Goal: Task Accomplishment & Management: Manage account settings

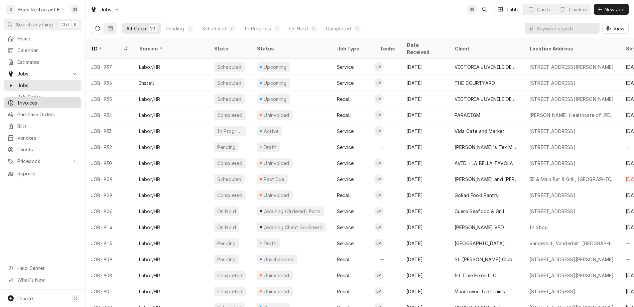
click at [21, 99] on span "Invoices" at bounding box center [47, 102] width 61 height 7
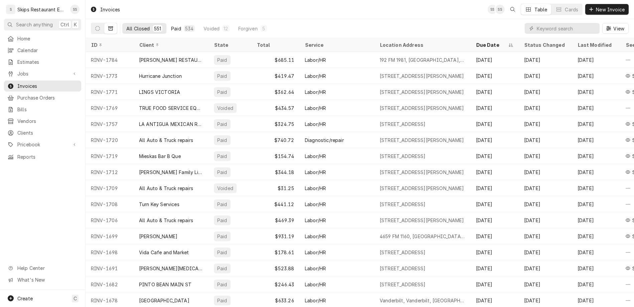
click at [171, 25] on div "Paid" at bounding box center [176, 28] width 10 height 7
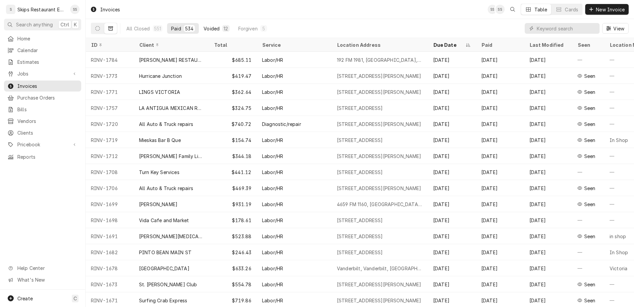
click at [204, 25] on div "Voided" at bounding box center [212, 28] width 16 height 7
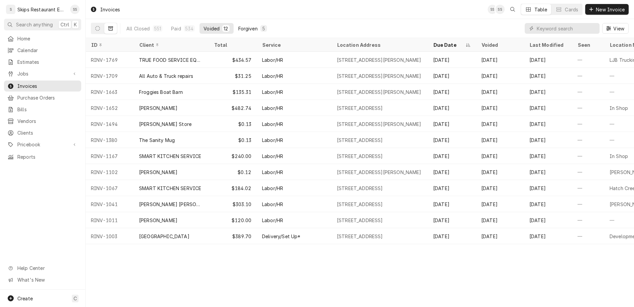
click at [238, 25] on div "Forgiven" at bounding box center [247, 28] width 19 height 7
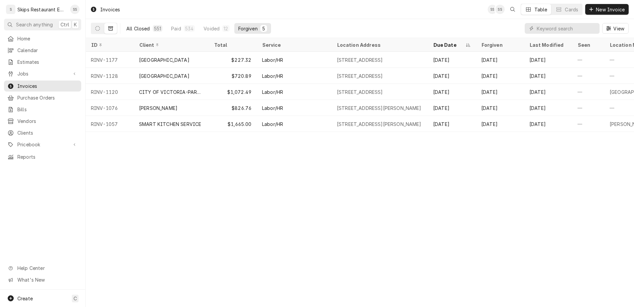
click at [126, 25] on div "All Closed" at bounding box center [138, 28] width 24 height 7
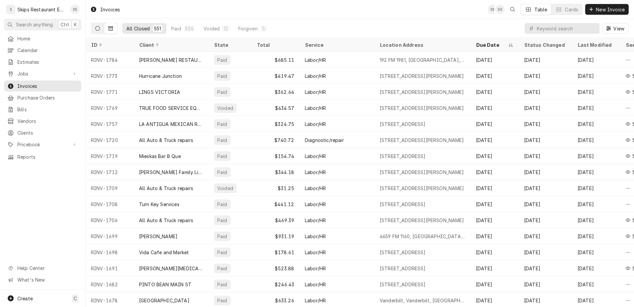
click at [95, 26] on icon "Dynamic Content Wrapper" at bounding box center [97, 28] width 5 height 5
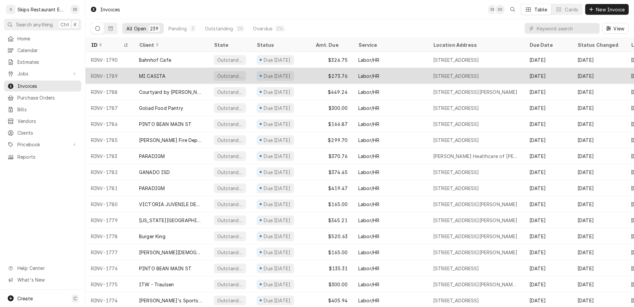
click at [139, 73] on div "MI CASITA" at bounding box center [152, 76] width 26 height 7
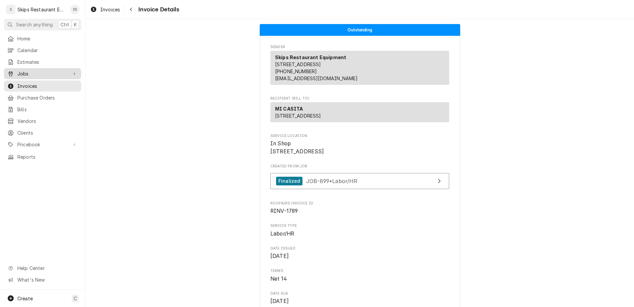
click at [17, 70] on span "Jobs" at bounding box center [42, 73] width 51 height 7
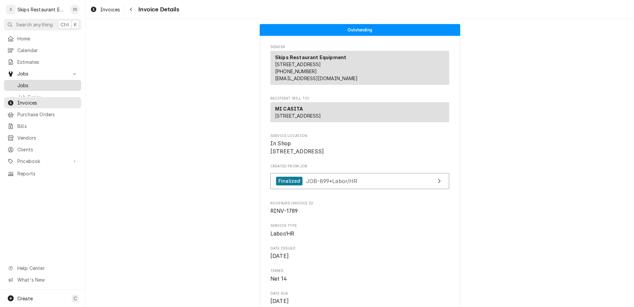
click at [13, 82] on div "Jobs" at bounding box center [42, 85] width 71 height 7
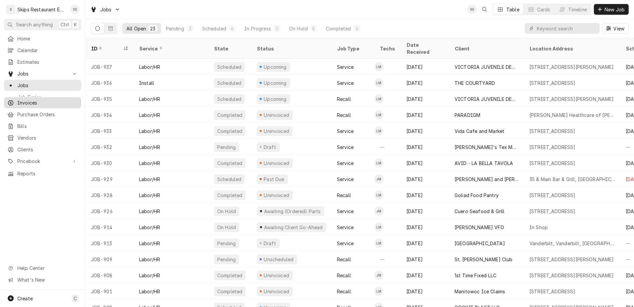
click at [17, 99] on span "Invoices" at bounding box center [47, 102] width 61 height 7
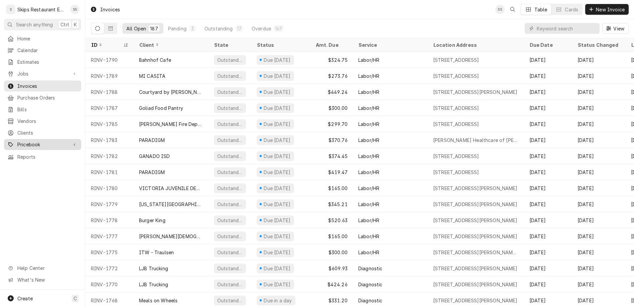
click at [20, 141] on span "Pricebook" at bounding box center [42, 144] width 51 height 7
click at [26, 165] on span "Parts & Materials" at bounding box center [47, 168] width 61 height 7
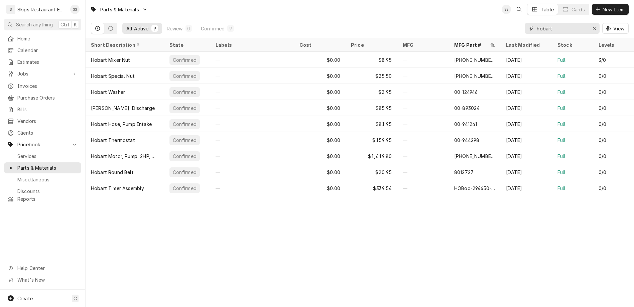
drag, startPoint x: 583, startPoint y: 19, endPoint x: 534, endPoint y: 22, distance: 49.3
click at [537, 23] on input "hobart" at bounding box center [562, 28] width 50 height 11
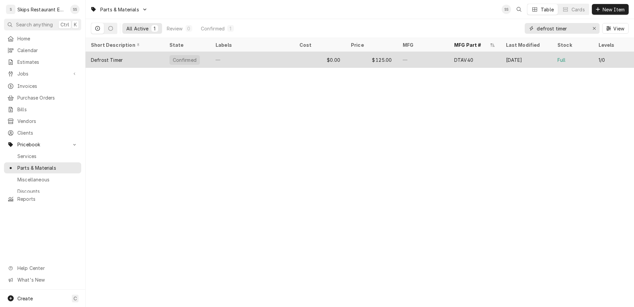
type input "defrost timer"
click at [91, 57] on div "Defrost Timer" at bounding box center [107, 60] width 32 height 7
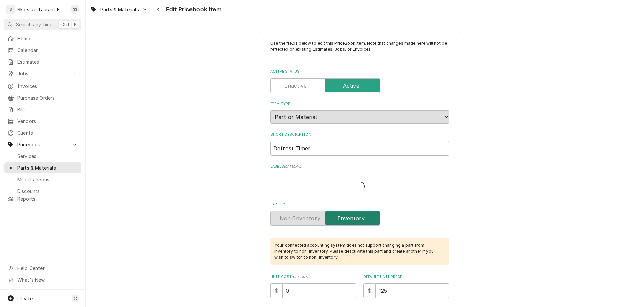
type textarea "x"
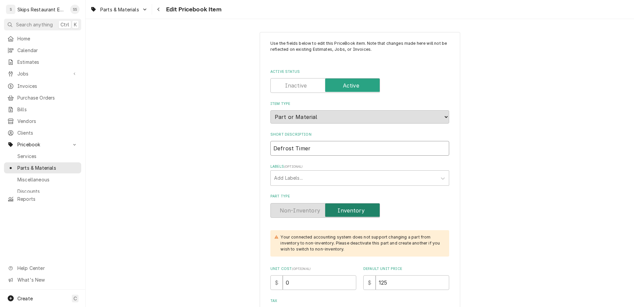
click at [322, 141] on input "Defrost Timer" at bounding box center [360, 148] width 179 height 15
type input "Defrost Timer*"
type textarea "x"
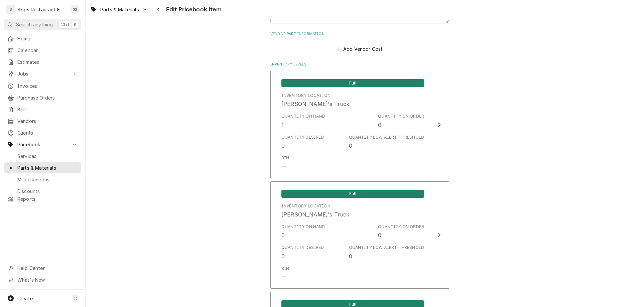
scroll to position [448, 0]
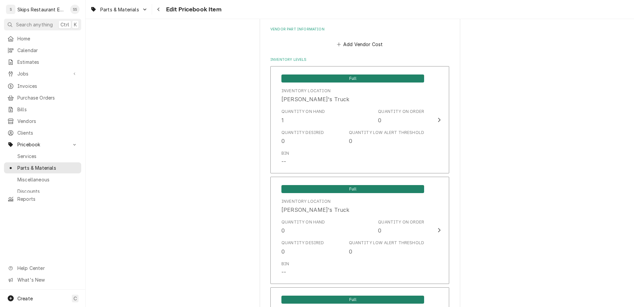
type input "Defrost Timer*"
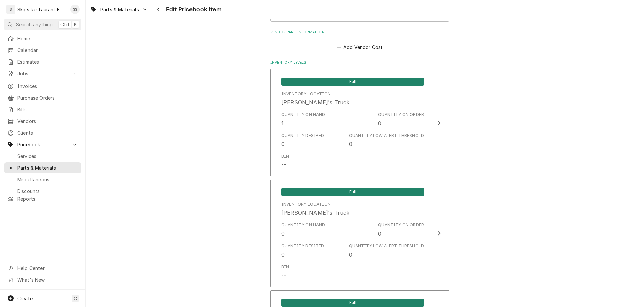
type textarea "x"
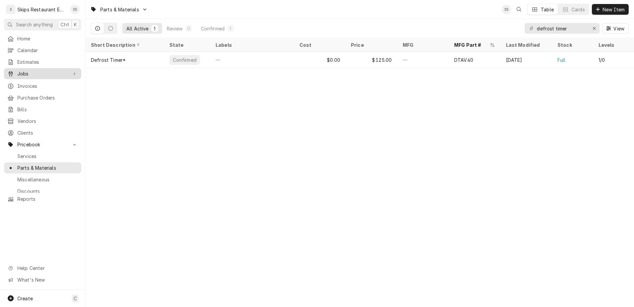
click at [19, 70] on span "Jobs" at bounding box center [42, 73] width 51 height 7
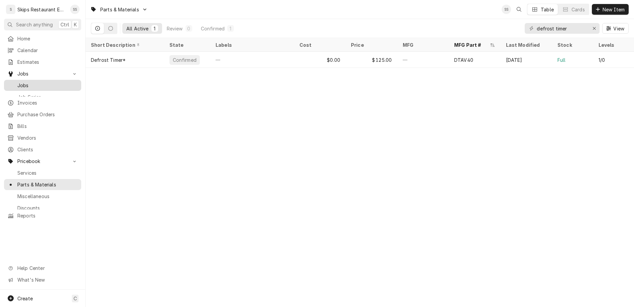
click at [17, 82] on span "Jobs" at bounding box center [47, 85] width 61 height 7
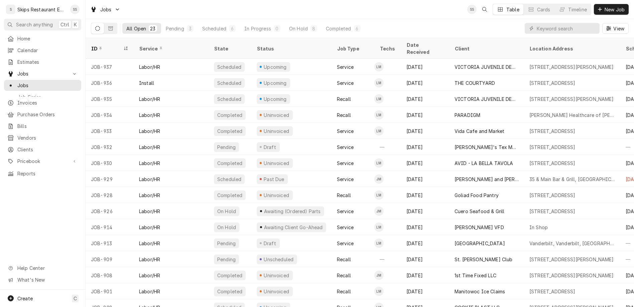
click at [95, 26] on icon "Dynamic Content Wrapper" at bounding box center [97, 28] width 5 height 5
click at [104, 23] on button "Dynamic Content Wrapper" at bounding box center [110, 28] width 13 height 11
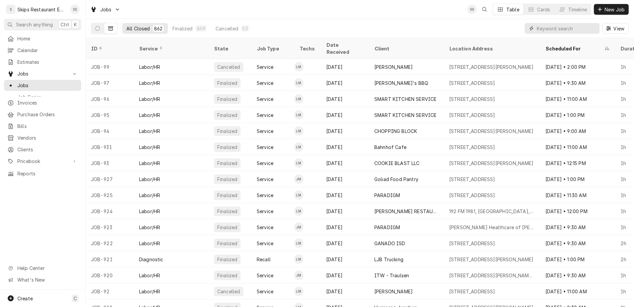
click at [565, 23] on input "Dynamic Content Wrapper" at bounding box center [567, 28] width 60 height 11
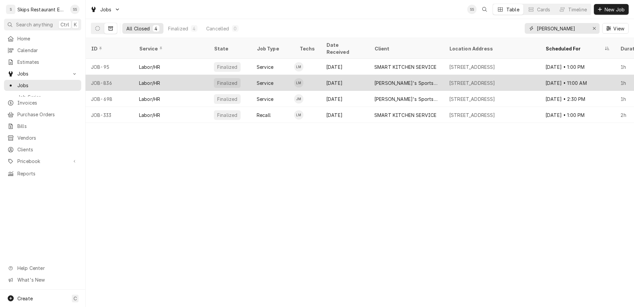
type input "jay"
click at [375, 80] on div "Jay's Sports Bar" at bounding box center [407, 83] width 64 height 7
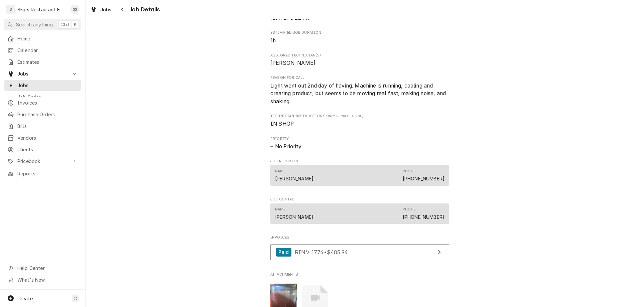
scroll to position [279, 0]
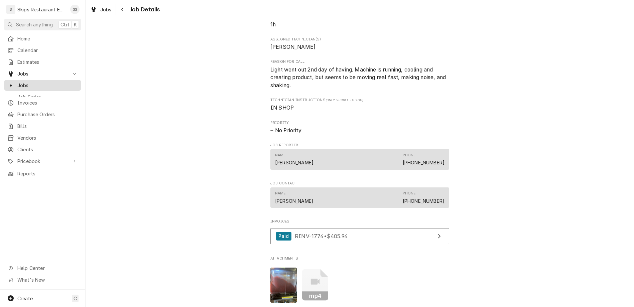
click at [22, 82] on span "Jobs" at bounding box center [47, 85] width 61 height 7
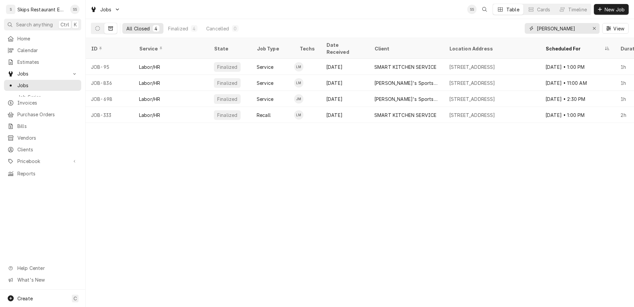
drag, startPoint x: 569, startPoint y: 22, endPoint x: 534, endPoint y: 21, distance: 34.8
click at [537, 23] on input "[PERSON_NAME]" at bounding box center [562, 28] width 50 height 11
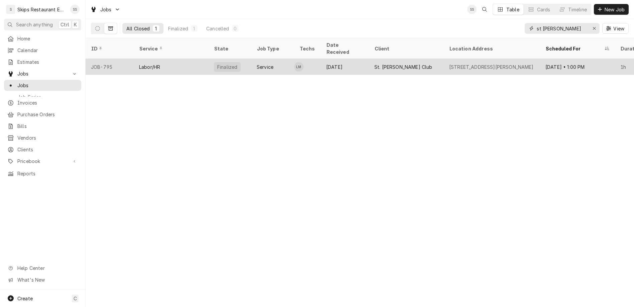
type input "st [PERSON_NAME]"
click at [375, 64] on div "St. [PERSON_NAME] Club" at bounding box center [404, 67] width 58 height 7
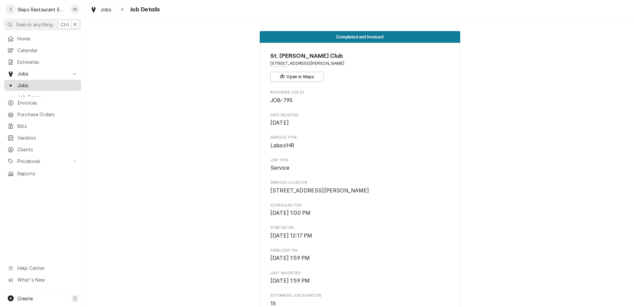
click at [18, 82] on span "Jobs" at bounding box center [47, 85] width 61 height 7
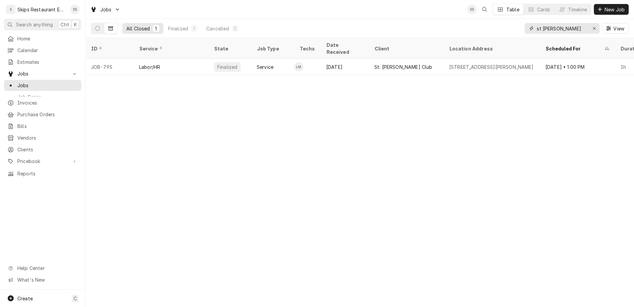
drag, startPoint x: 584, startPoint y: 20, endPoint x: 535, endPoint y: 20, distance: 48.2
click at [537, 23] on input "st charles" at bounding box center [562, 28] width 50 height 11
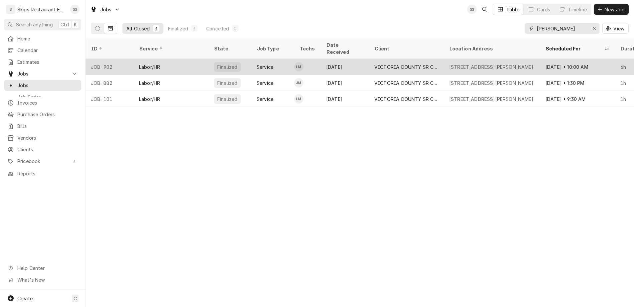
type input "victoria sr"
click at [257, 64] on div "Service" at bounding box center [265, 67] width 17 height 7
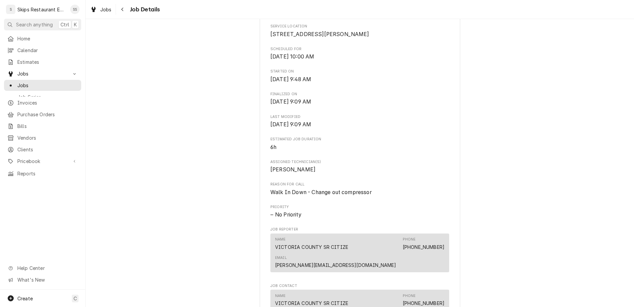
scroll to position [201, 0]
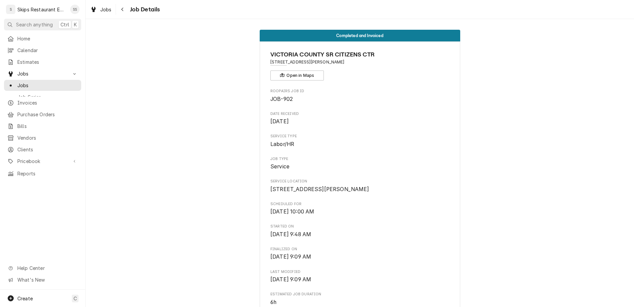
scroll to position [0, 0]
click at [17, 82] on span "Jobs" at bounding box center [47, 85] width 61 height 7
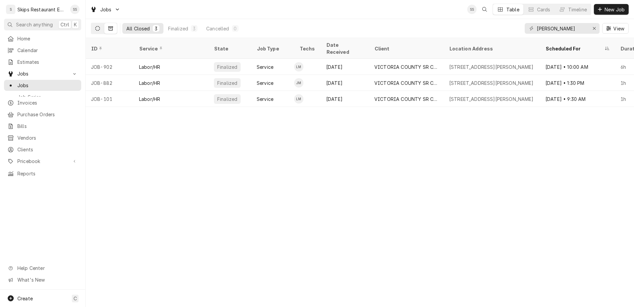
click at [95, 26] on icon "Dynamic Content Wrapper" at bounding box center [97, 28] width 5 height 5
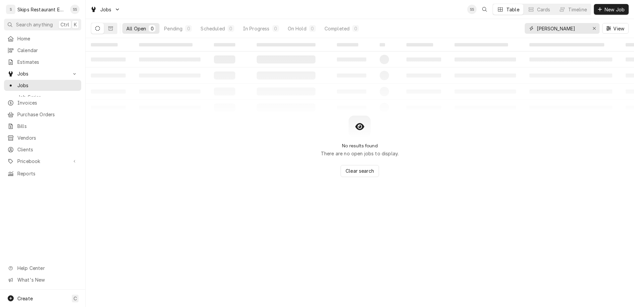
drag, startPoint x: 583, startPoint y: 23, endPoint x: 546, endPoint y: 19, distance: 37.0
click at [547, 23] on input "victoria sr" at bounding box center [562, 28] width 50 height 11
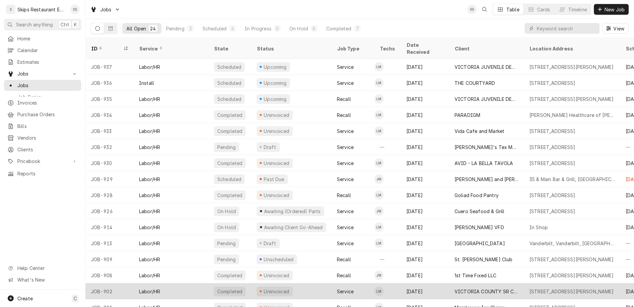
click at [455, 288] on div "VICTORIA COUNTY SR CITIZENS CTR" at bounding box center [487, 291] width 64 height 7
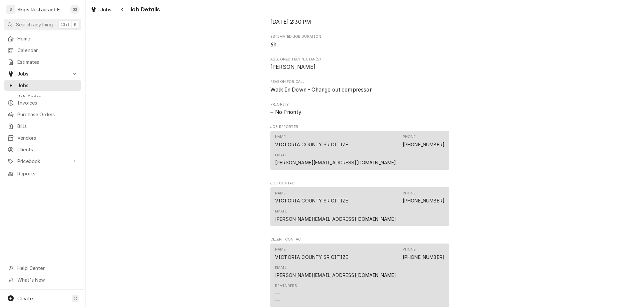
scroll to position [287, 0]
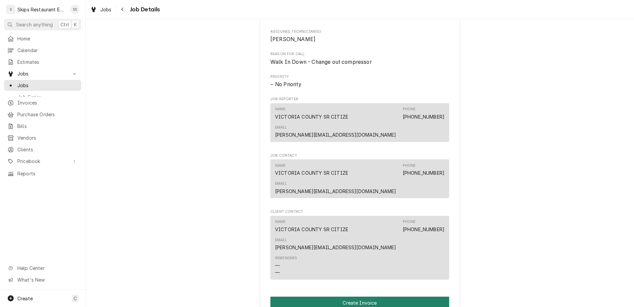
click at [347, 297] on button "Create Invoice" at bounding box center [360, 303] width 179 height 12
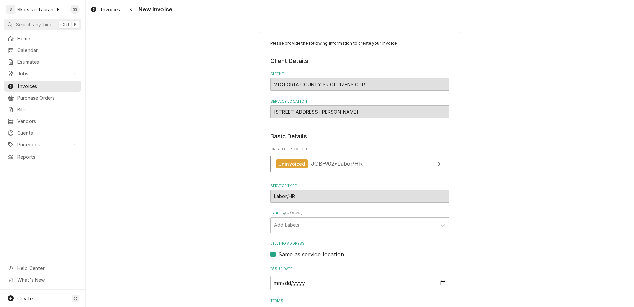
scroll to position [1, 0]
click at [271, 307] on select "Choose payment terms... Same Day Net 7 Net 14 Net 21 Net 30 Net 45 Net 60 Net 90" at bounding box center [360, 313] width 179 height 13
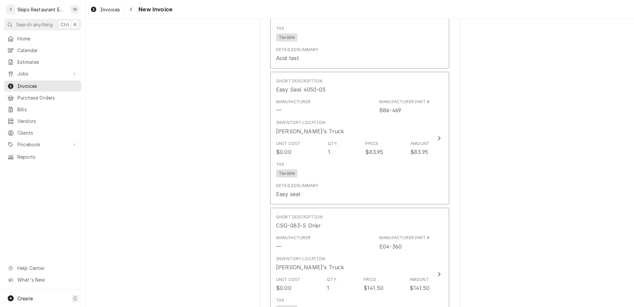
scroll to position [1044, 0]
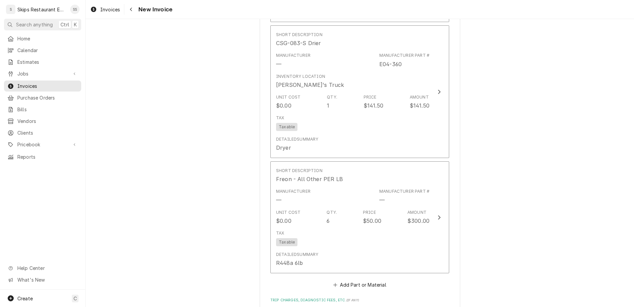
scroll to position [1165, 0]
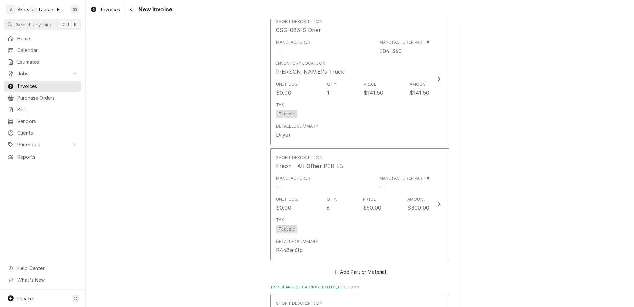
type textarea "x"
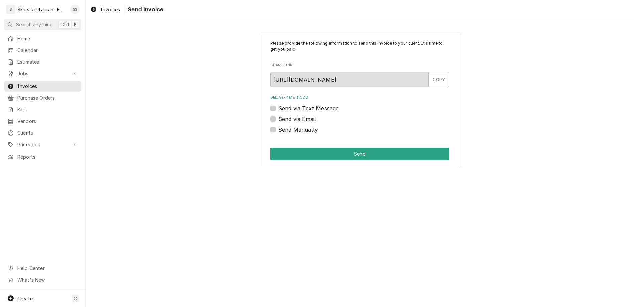
click at [284, 126] on label "Send Manually" at bounding box center [298, 130] width 39 height 8
click at [284, 126] on input "Send Manually" at bounding box center [368, 133] width 179 height 15
checkbox input "true"
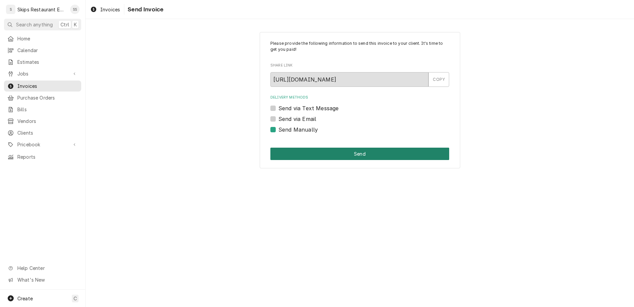
click at [347, 148] on button "Send" at bounding box center [360, 154] width 179 height 12
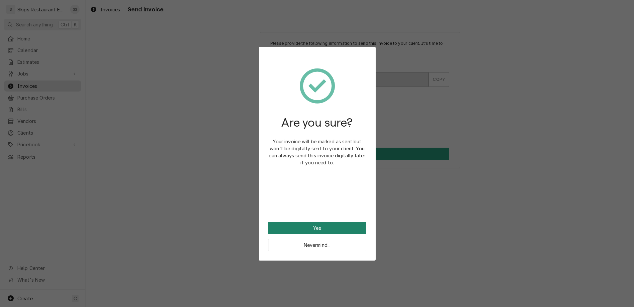
click at [317, 222] on button "Yes" at bounding box center [317, 228] width 98 height 12
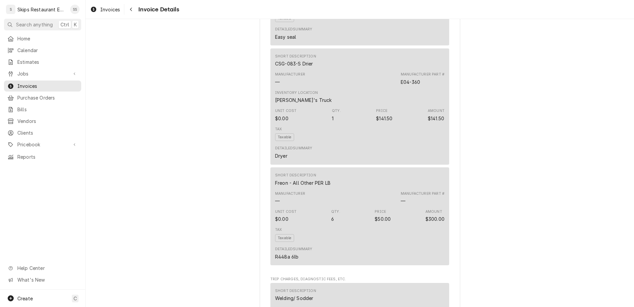
scroll to position [1030, 0]
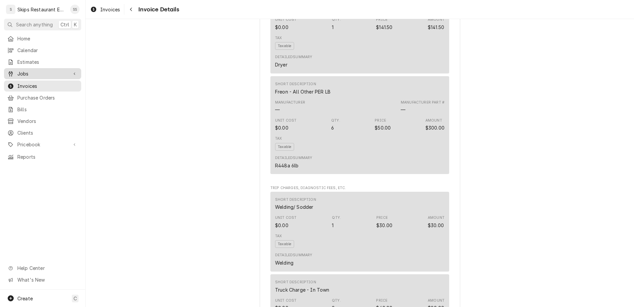
click at [18, 70] on span "Jobs" at bounding box center [42, 73] width 51 height 7
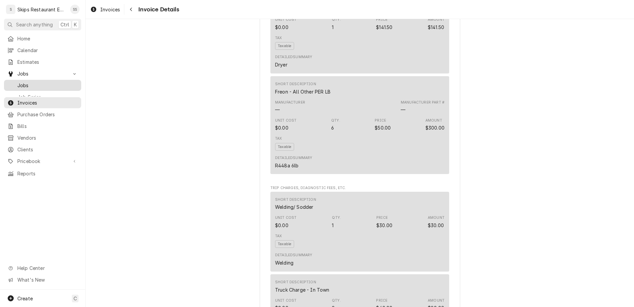
click at [18, 82] on span "Jobs" at bounding box center [47, 85] width 61 height 7
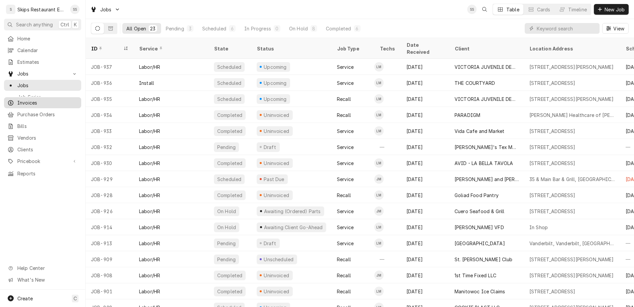
click at [17, 99] on span "Invoices" at bounding box center [47, 102] width 61 height 7
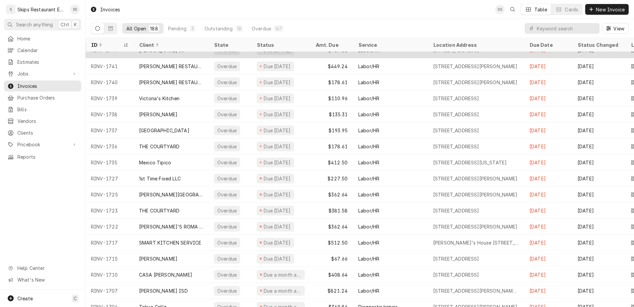
scroll to position [604, 0]
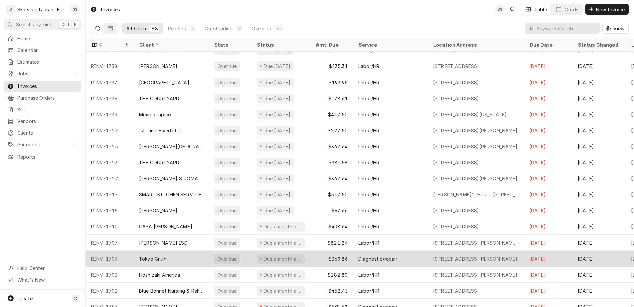
click at [139, 256] on div "Tokyo Grill*" at bounding box center [153, 259] width 28 height 7
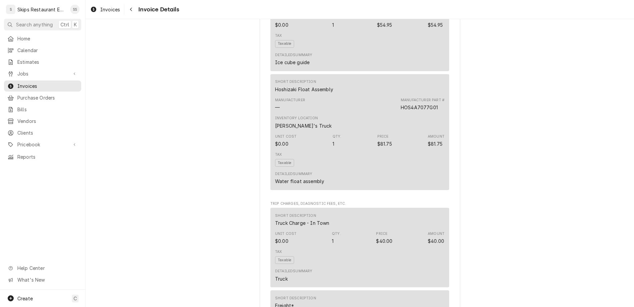
scroll to position [671, 0]
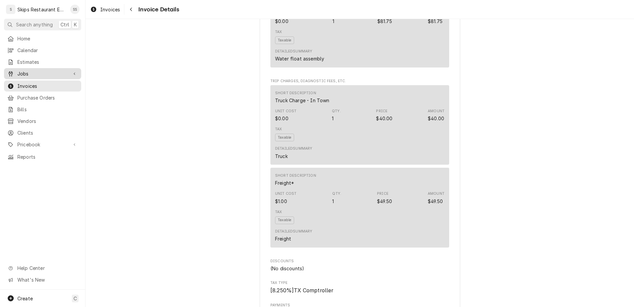
click at [22, 70] on span "Jobs" at bounding box center [42, 73] width 51 height 7
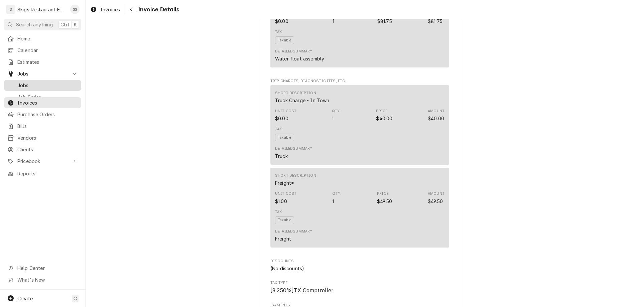
click at [19, 82] on span "Jobs" at bounding box center [47, 85] width 61 height 7
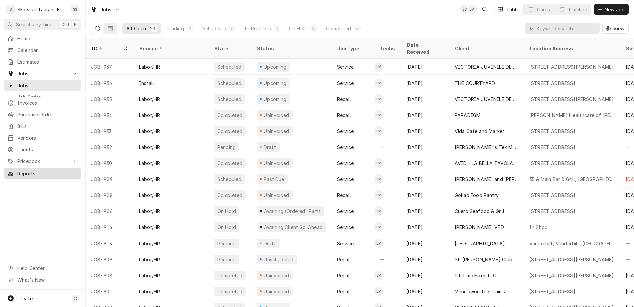
click at [21, 170] on span "Reports" at bounding box center [47, 173] width 61 height 7
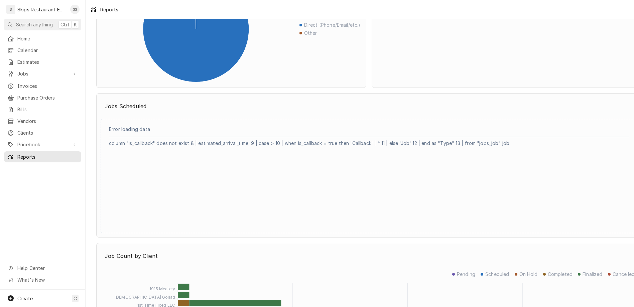
scroll to position [1043, 0]
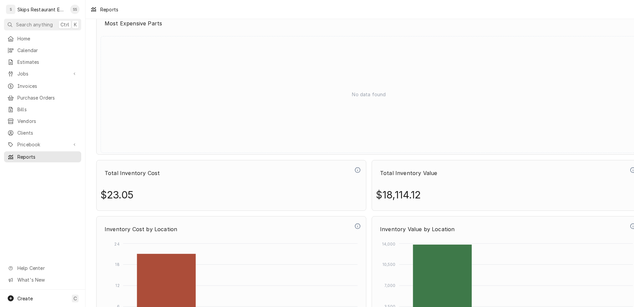
scroll to position [2400, 0]
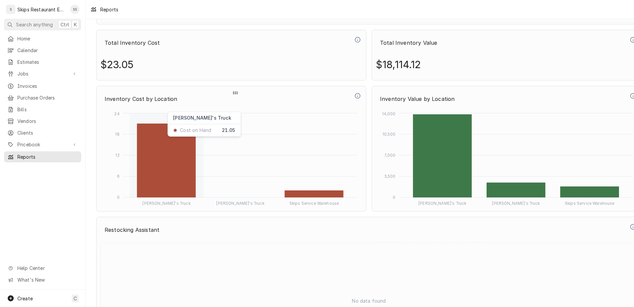
click at [143, 133] on rect "Dynamic Content Wrapper" at bounding box center [166, 161] width 59 height 74
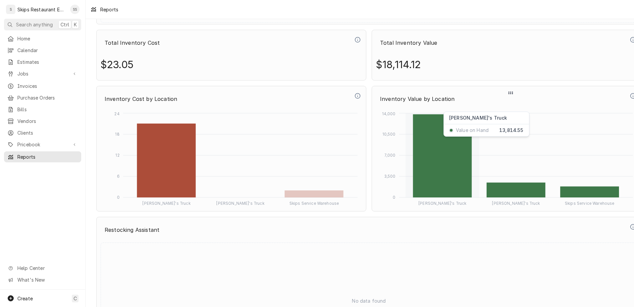
click at [413, 118] on rect "Dynamic Content Wrapper" at bounding box center [442, 155] width 59 height 83
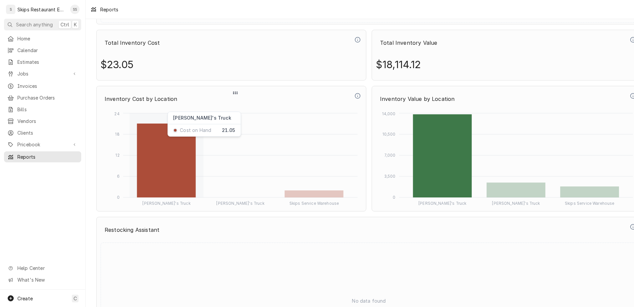
click at [137, 154] on rect "Dynamic Content Wrapper" at bounding box center [166, 161] width 59 height 74
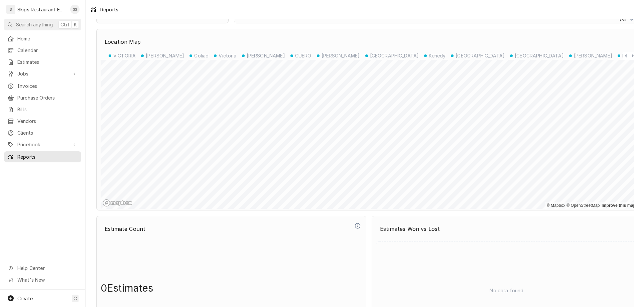
scroll to position [0, 0]
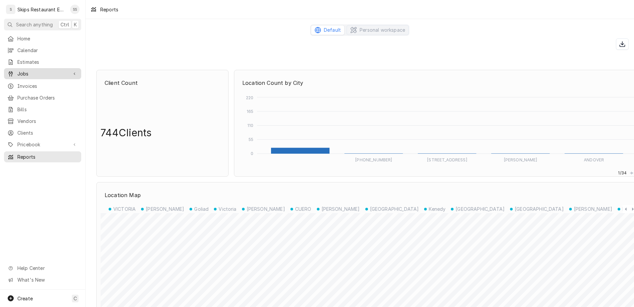
click at [24, 68] on link "Jobs" at bounding box center [42, 73] width 77 height 11
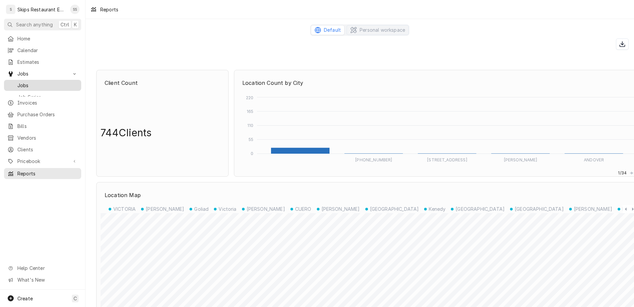
click at [22, 80] on link "Jobs" at bounding box center [42, 85] width 77 height 11
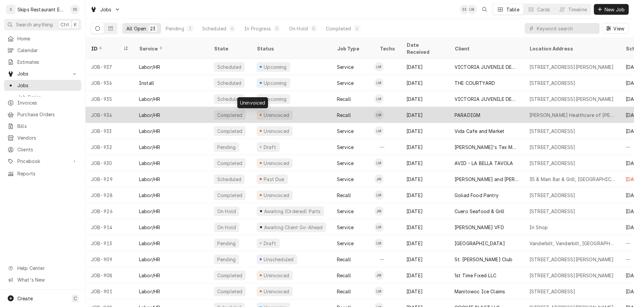
click at [263, 112] on div "Uninvoiced" at bounding box center [276, 115] width 27 height 7
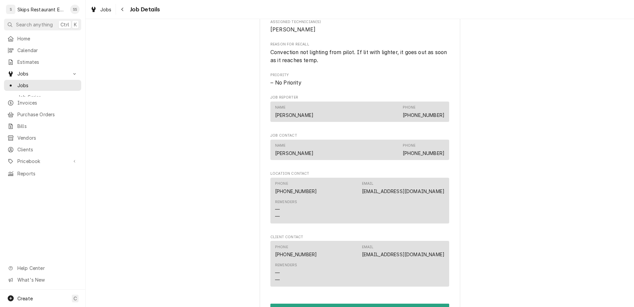
scroll to position [391, 0]
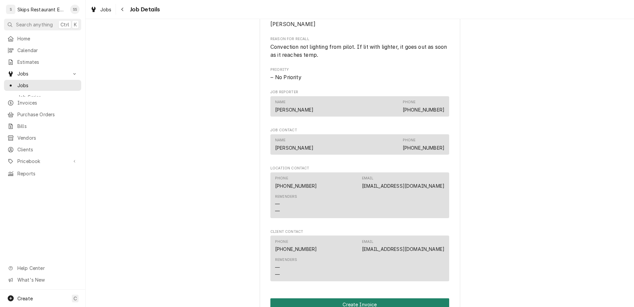
click at [338, 299] on button "Create Invoice" at bounding box center [360, 305] width 179 height 12
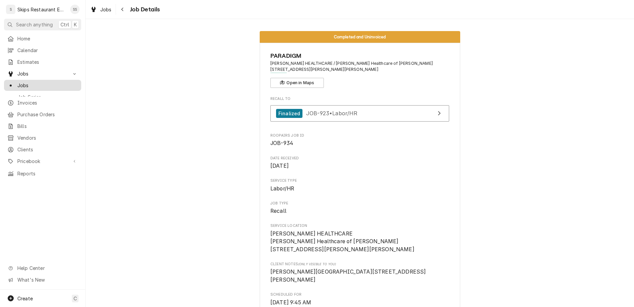
click at [20, 82] on span "Jobs" at bounding box center [47, 85] width 61 height 7
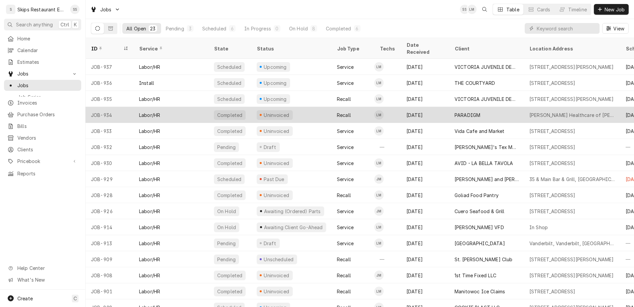
click at [455, 112] on div "PARADIGM" at bounding box center [468, 115] width 26 height 7
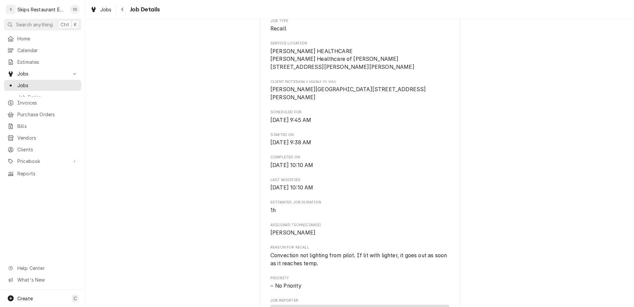
scroll to position [313, 0]
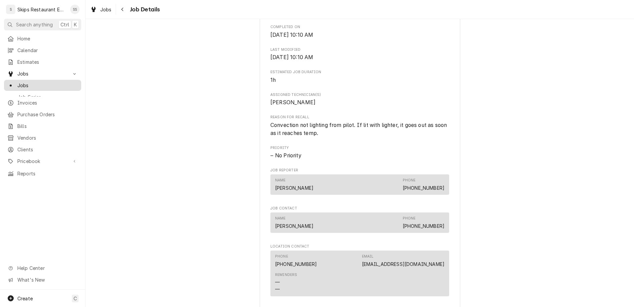
click at [17, 82] on span "Jobs" at bounding box center [47, 85] width 61 height 7
